Goal: Transaction & Acquisition: Purchase product/service

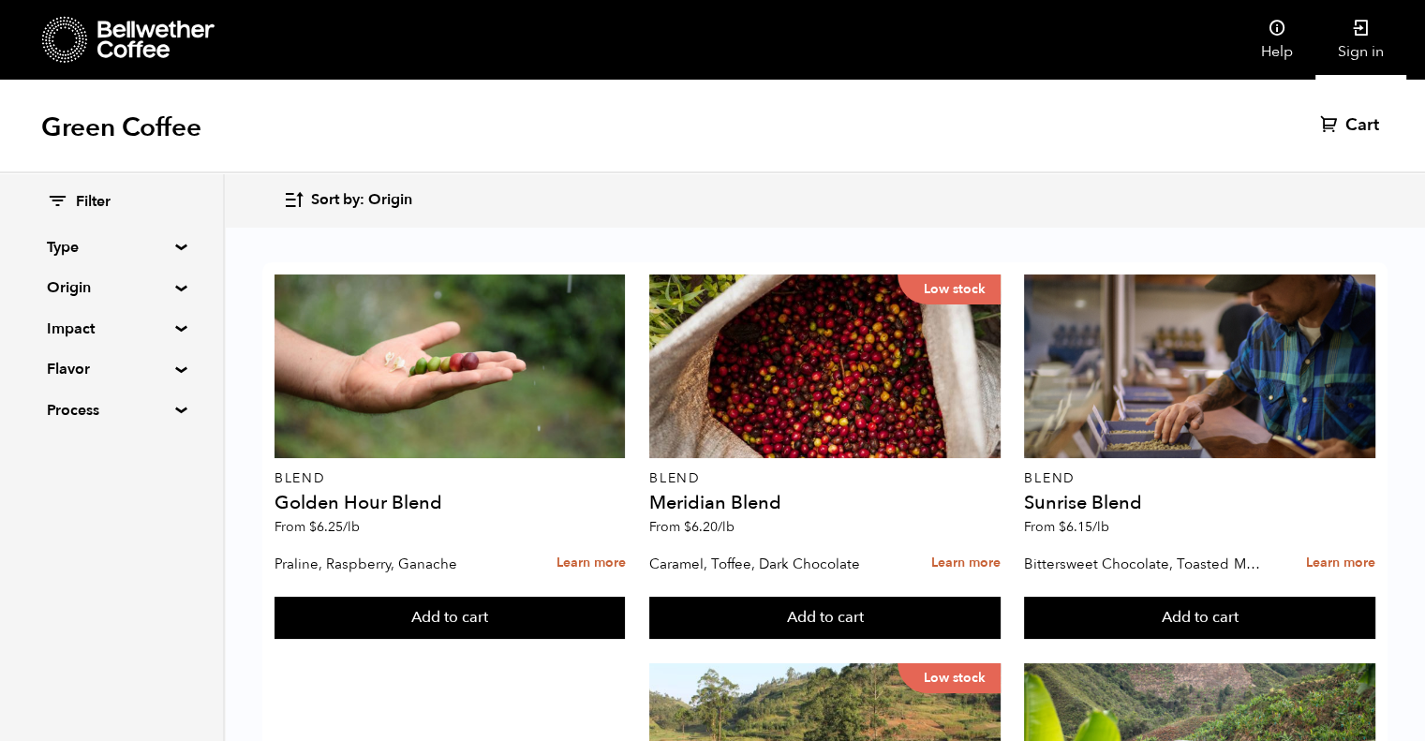
click at [1357, 56] on link "Sign in" at bounding box center [1361, 40] width 91 height 80
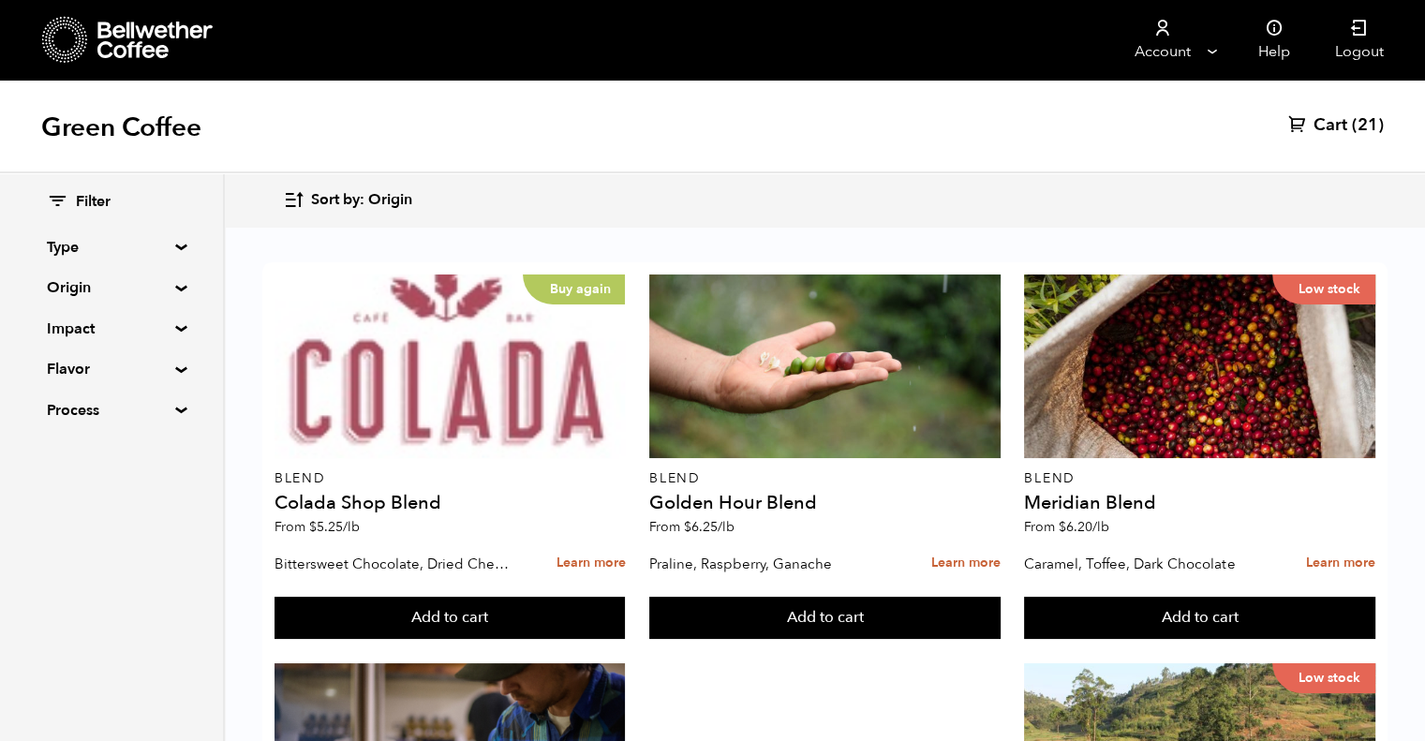
click at [1338, 131] on span "Cart" at bounding box center [1331, 125] width 34 height 22
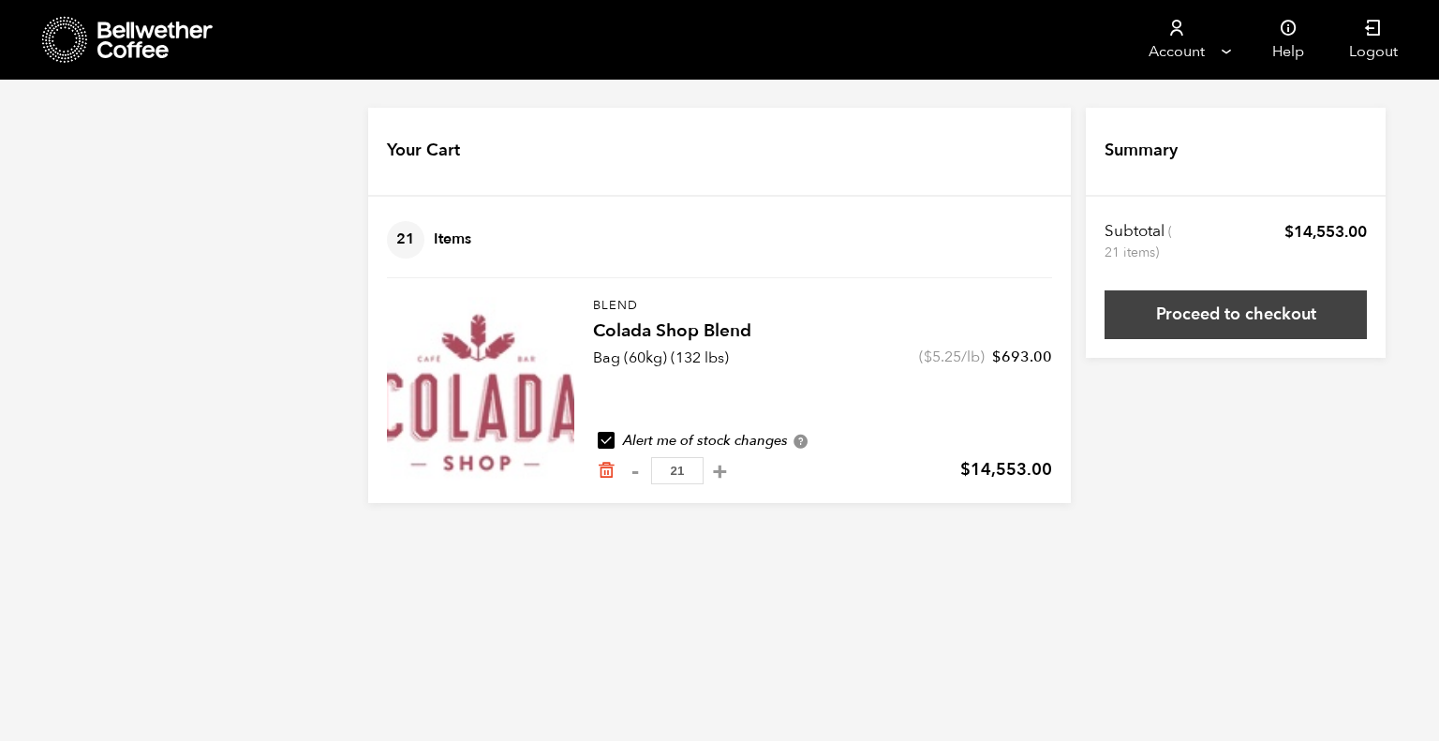
click at [1233, 312] on link "Proceed to checkout" at bounding box center [1236, 315] width 262 height 49
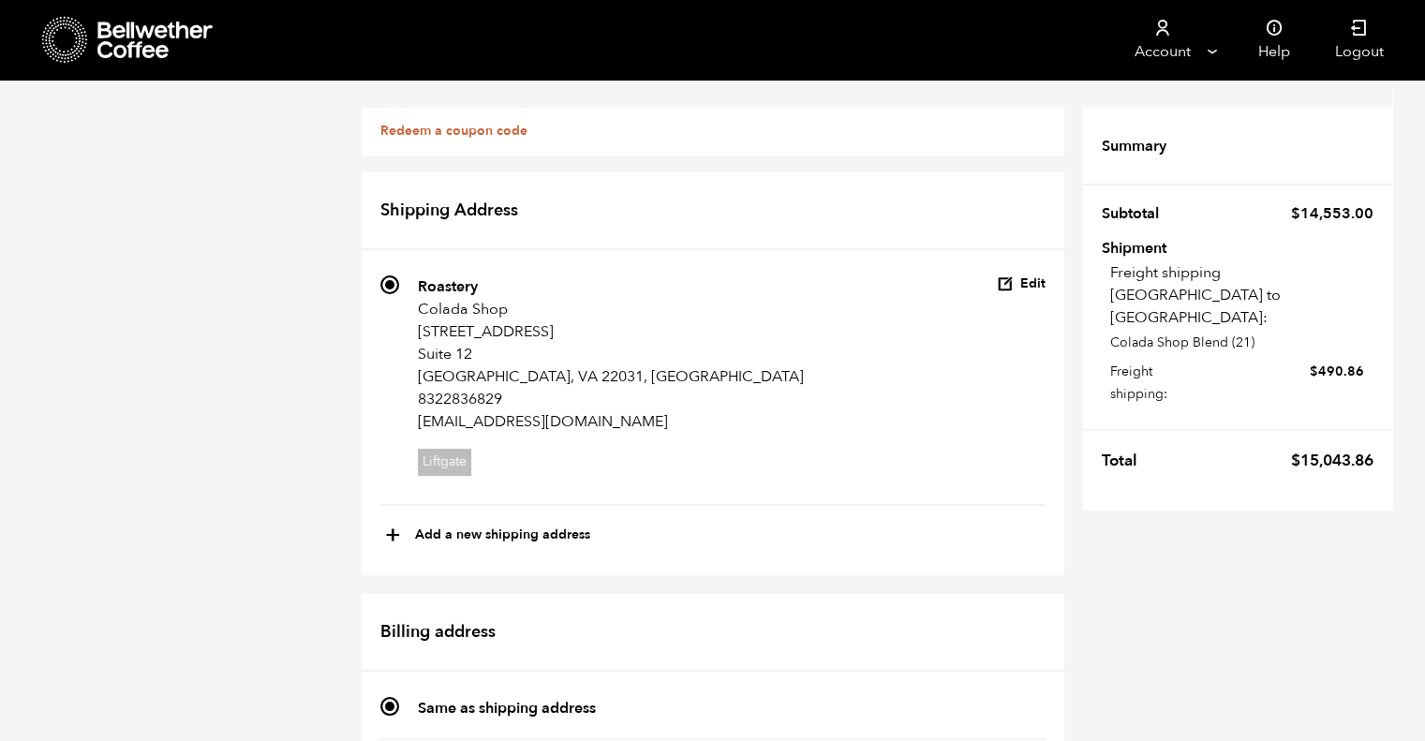
scroll to position [868, 0]
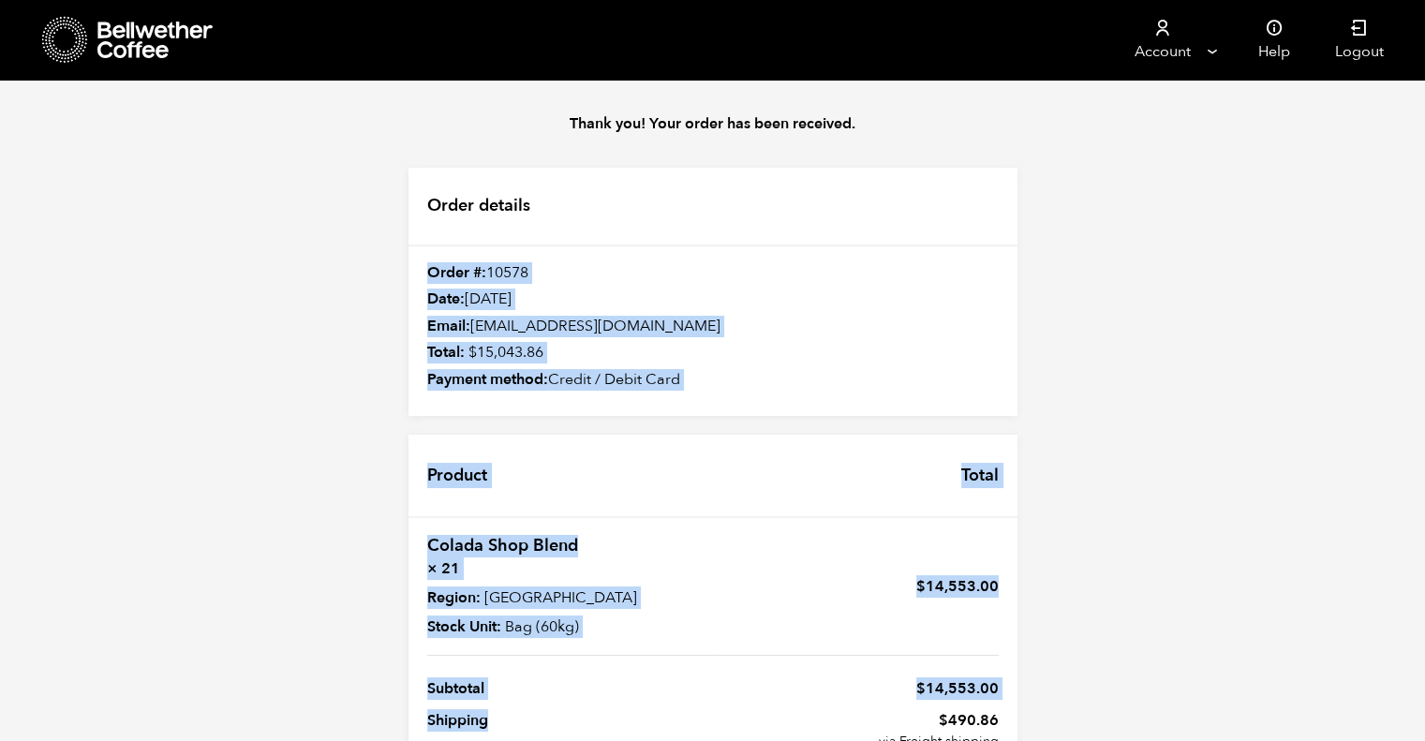
scroll to position [146, 0]
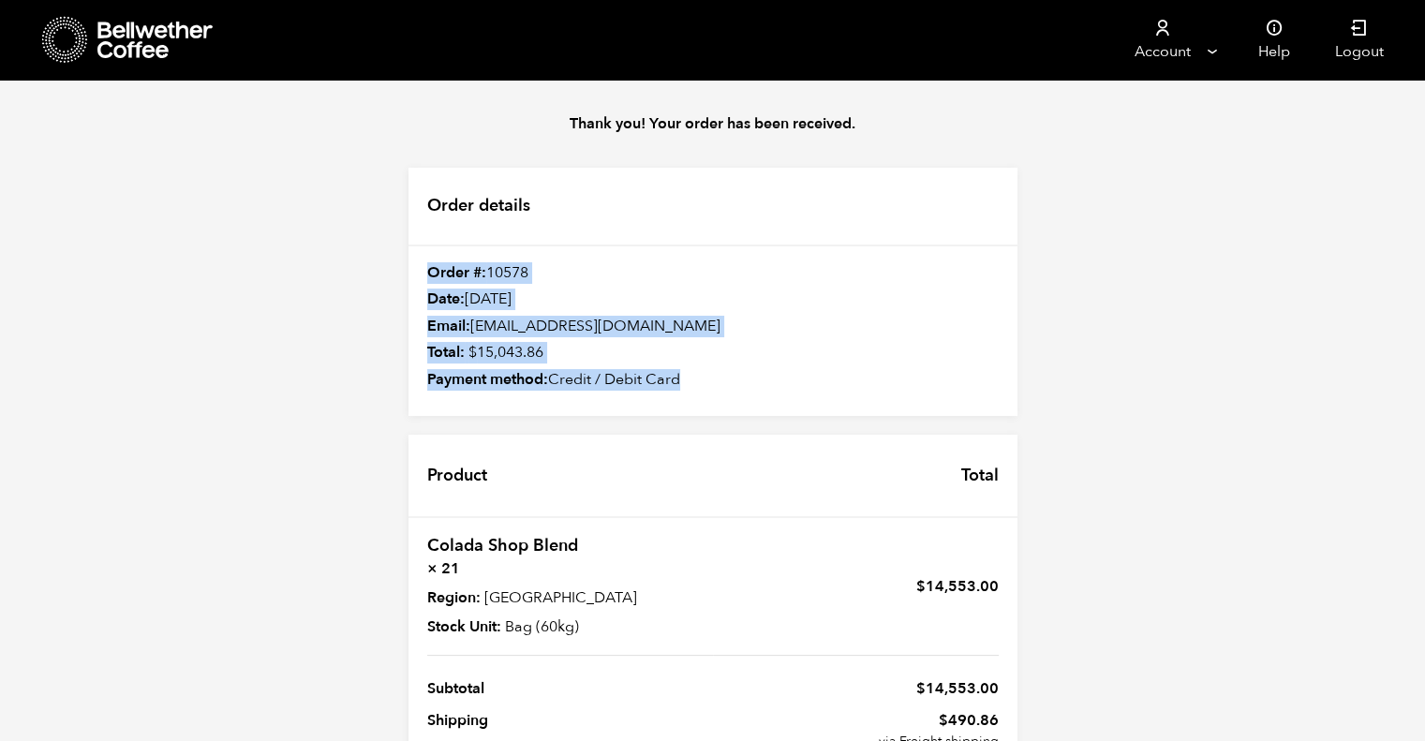
drag, startPoint x: 420, startPoint y: 250, endPoint x: 976, endPoint y: 694, distance: 711.4
click at [965, 703] on div "Order details Order #: 10578 Date: [DATE] Email: [EMAIL_ADDRESS][DOMAIN_NAME] T…" at bounding box center [713, 528] width 647 height 720
